Goal: Task Accomplishment & Management: Complete application form

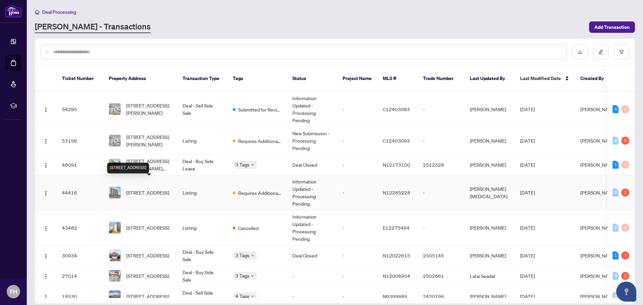
click at [135, 189] on span "[STREET_ADDRESS]" at bounding box center [147, 192] width 43 height 7
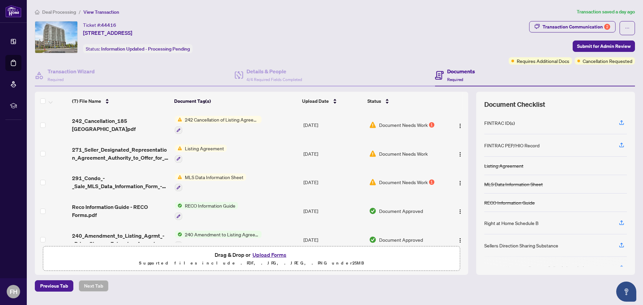
click at [202, 175] on span "MLS Data Information Sheet" at bounding box center [214, 176] width 64 height 7
click at [203, 209] on span "MLS Data Information Sheet" at bounding box center [212, 207] width 64 height 7
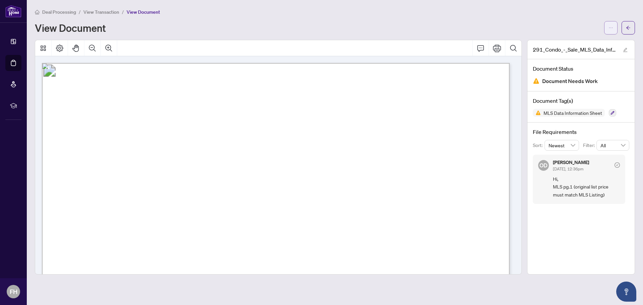
click at [610, 30] on span "button" at bounding box center [610, 27] width 5 height 11
click at [571, 42] on span "Download" at bounding box center [586, 41] width 51 height 7
click at [105, 14] on span "View Transaction" at bounding box center [101, 12] width 36 height 6
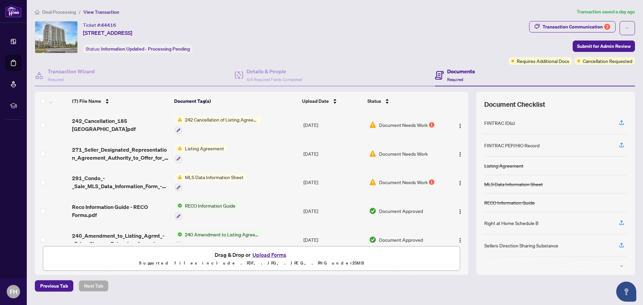
click at [270, 256] on button "Upload Forms" at bounding box center [269, 254] width 38 height 9
click at [268, 256] on button "Upload Forms" at bounding box center [269, 254] width 38 height 9
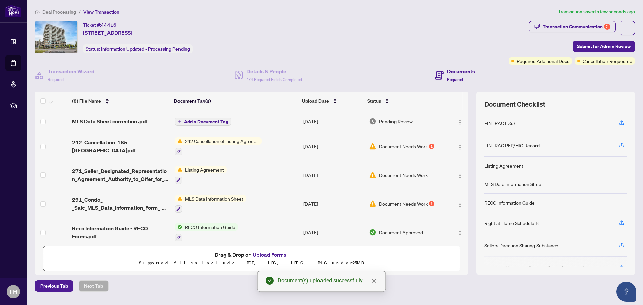
click at [195, 119] on span "Add a Document Tag" at bounding box center [206, 121] width 45 height 5
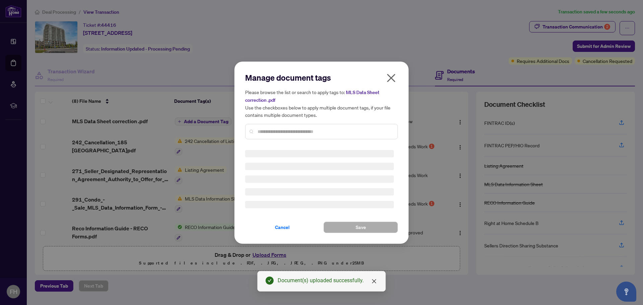
click at [272, 131] on div "Manage document tags Please browse the list or search to apply tags to: MLS Dat…" at bounding box center [321, 108] width 153 height 72
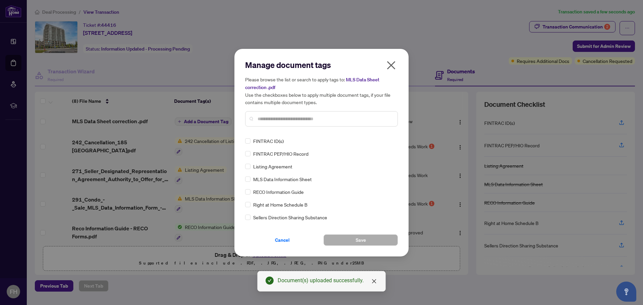
click at [270, 120] on input "text" at bounding box center [324, 118] width 135 height 7
click at [350, 238] on button "Save" at bounding box center [360, 239] width 74 height 11
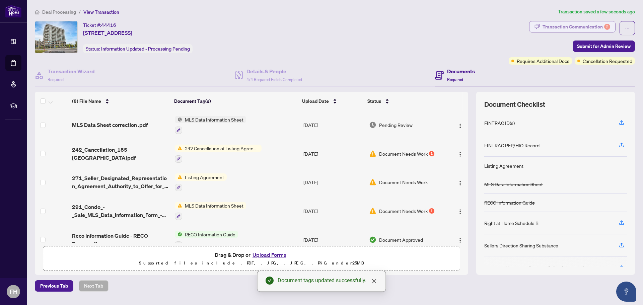
click at [571, 26] on div "Transaction Communication 2" at bounding box center [576, 26] width 68 height 11
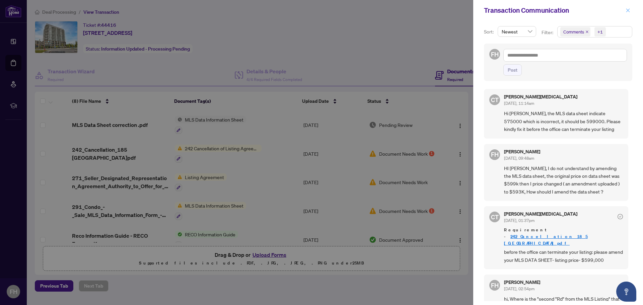
click at [628, 10] on icon "close" at bounding box center [628, 10] width 4 height 4
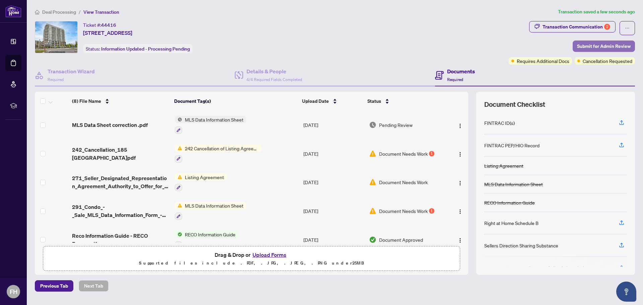
click at [589, 41] on span "Submit for Admin Review" at bounding box center [604, 46] width 54 height 11
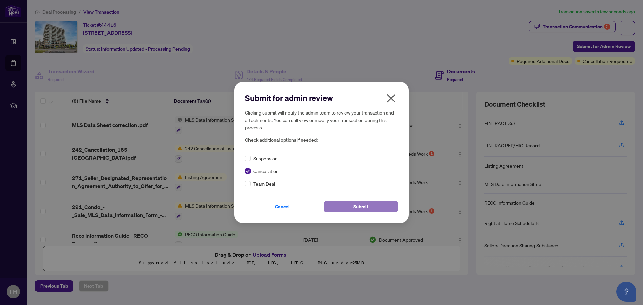
click at [350, 205] on button "Submit" at bounding box center [360, 206] width 74 height 11
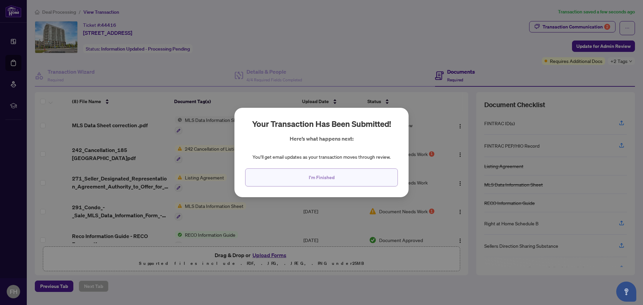
click at [345, 183] on button "I'm Finished" at bounding box center [321, 177] width 153 height 18
